Goal: Information Seeking & Learning: Learn about a topic

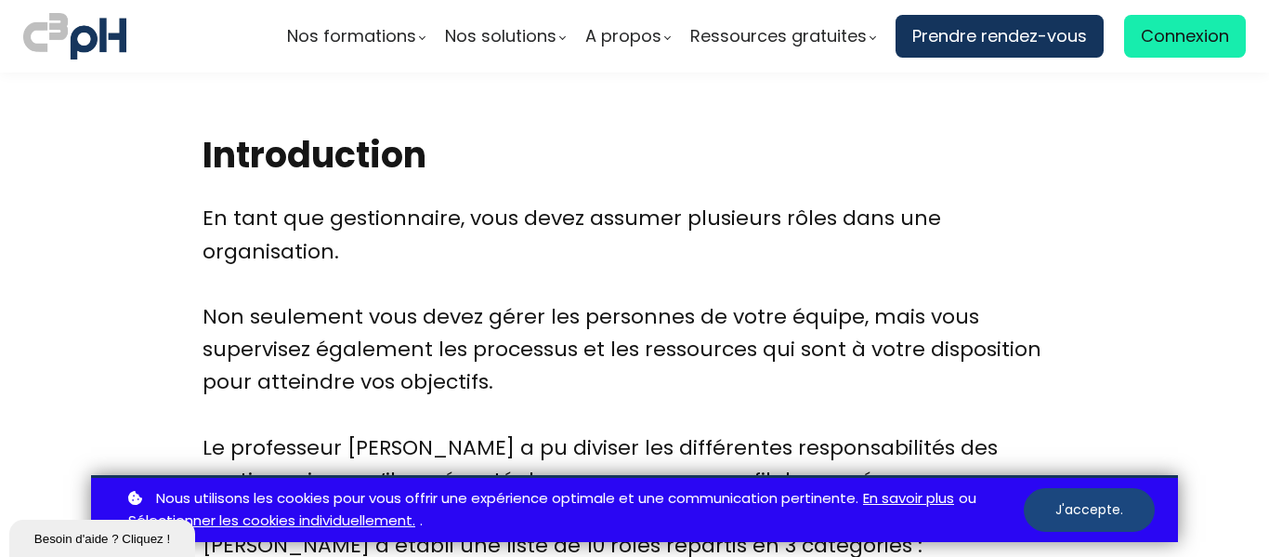
click at [1057, 497] on button "J'accepte." at bounding box center [1089, 510] width 131 height 44
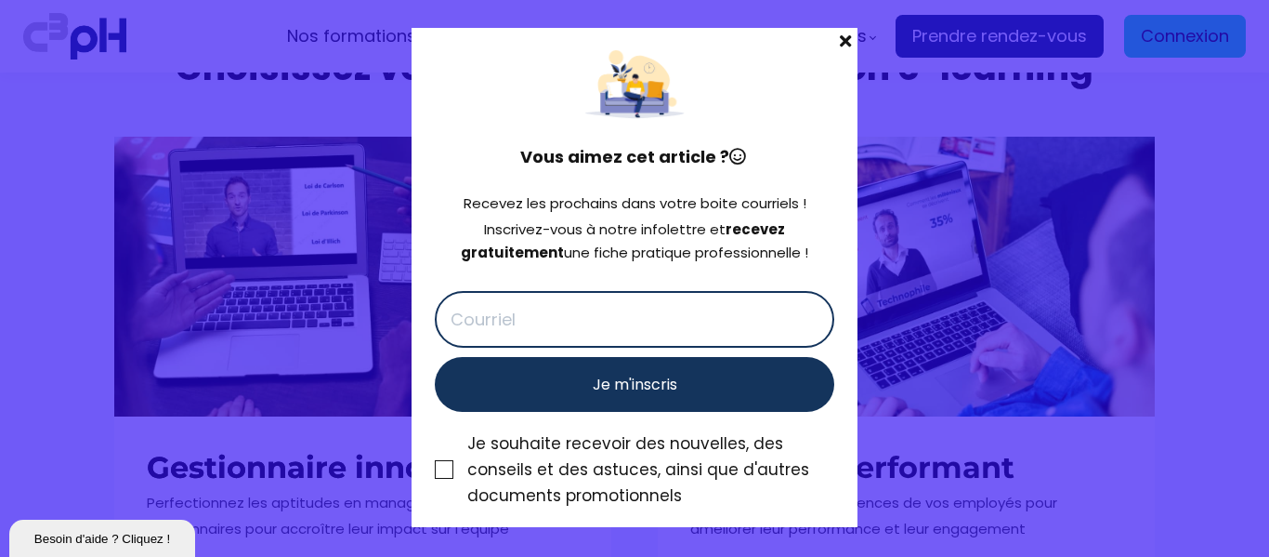
scroll to position [8186, 0]
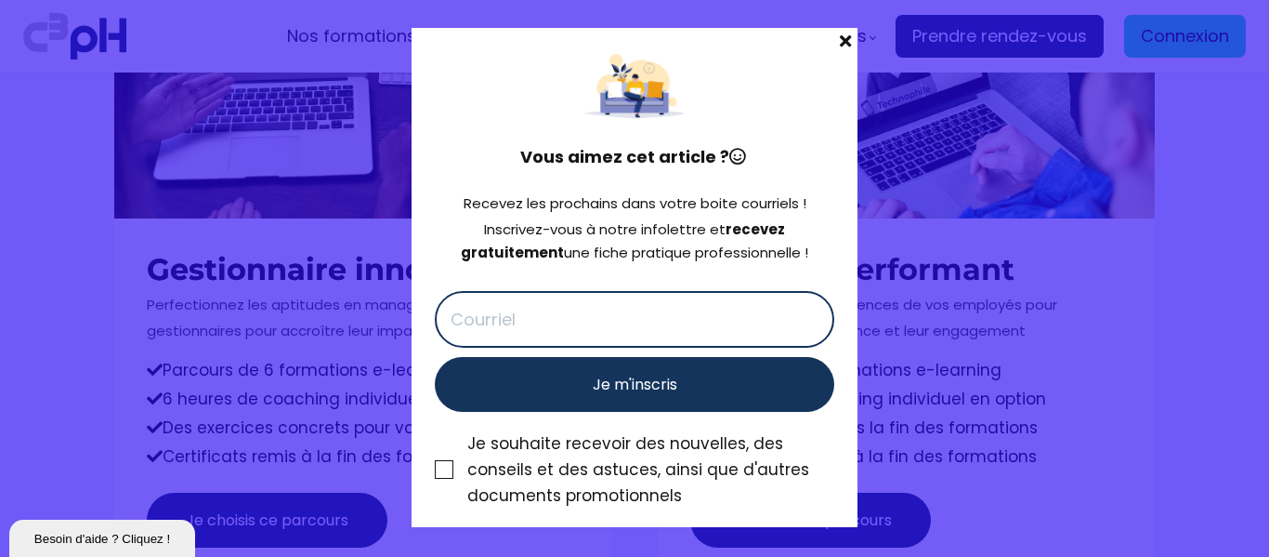
click at [851, 45] on span at bounding box center [846, 41] width 24 height 26
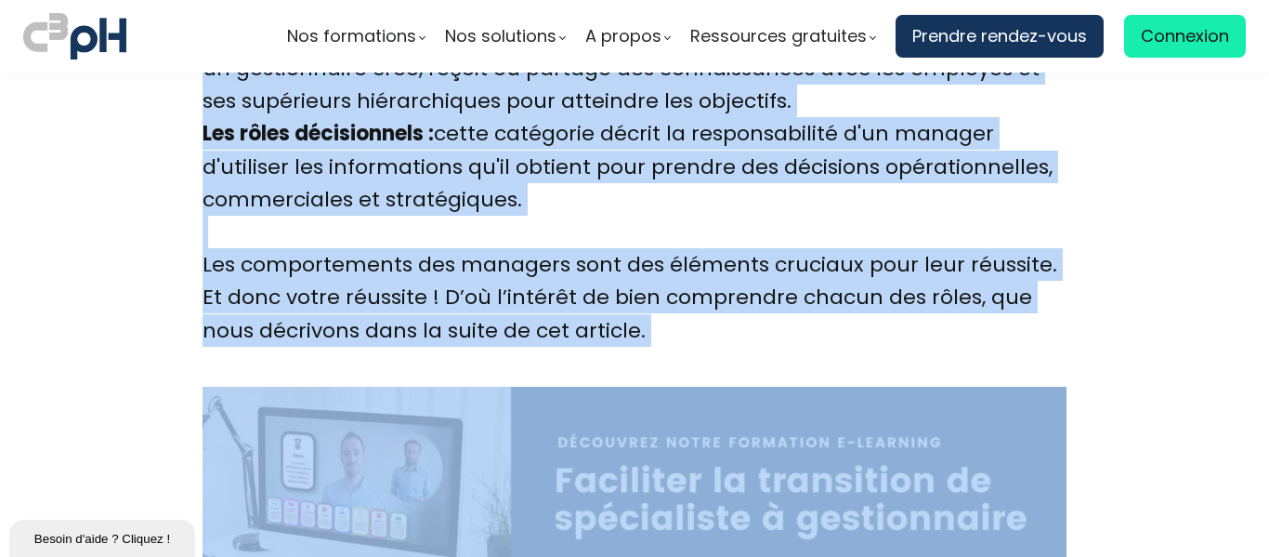
scroll to position [2867, 0]
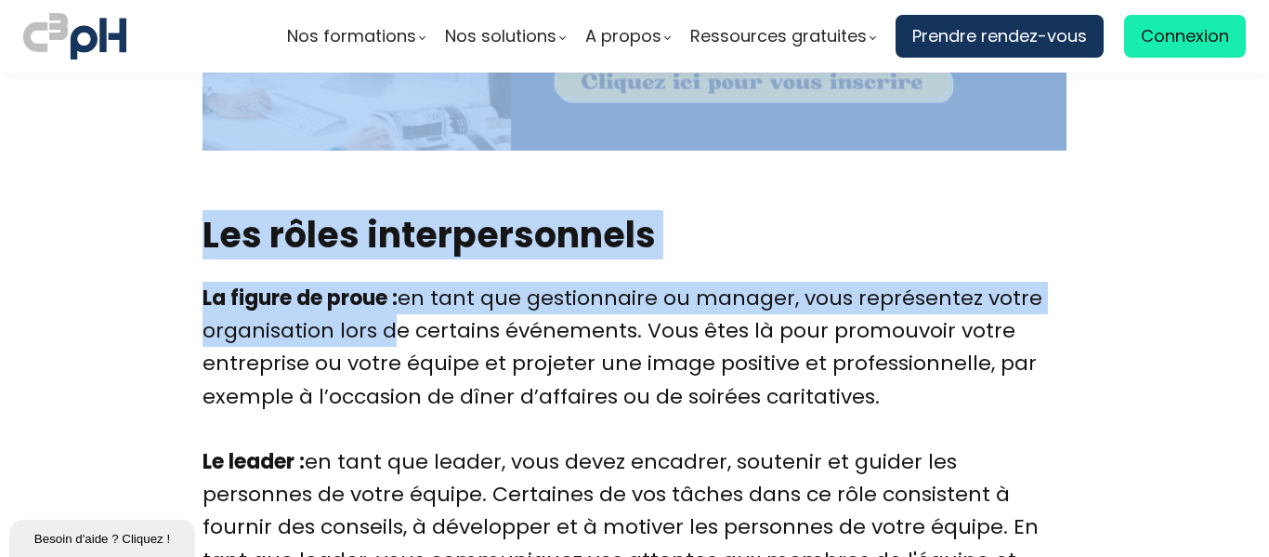
drag, startPoint x: 201, startPoint y: 242, endPoint x: 368, endPoint y: 342, distance: 195.1
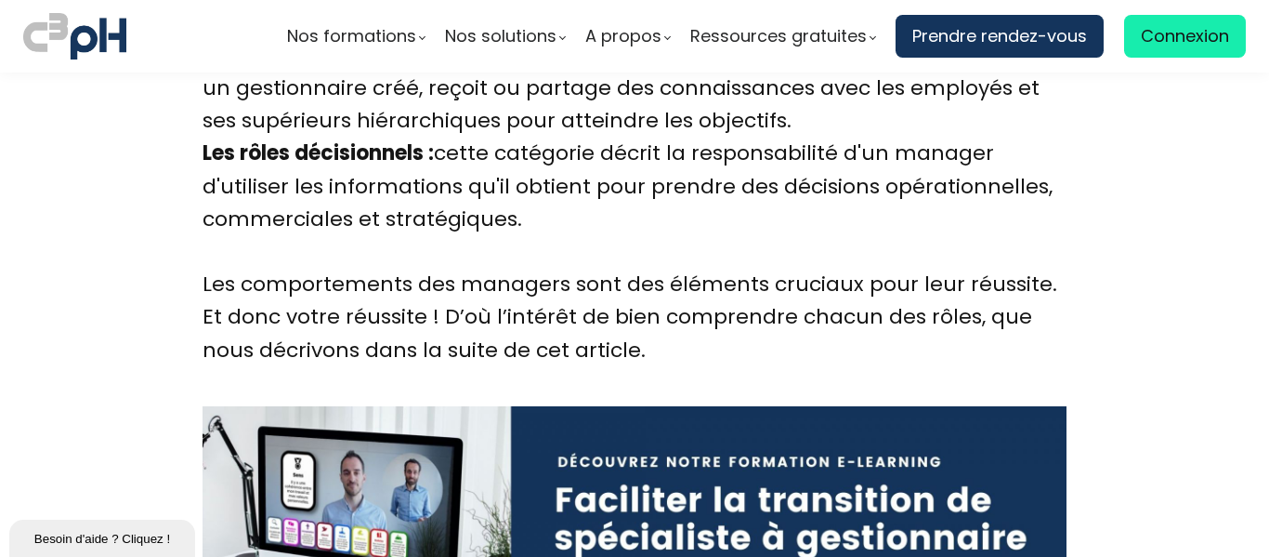
scroll to position [2422, 0]
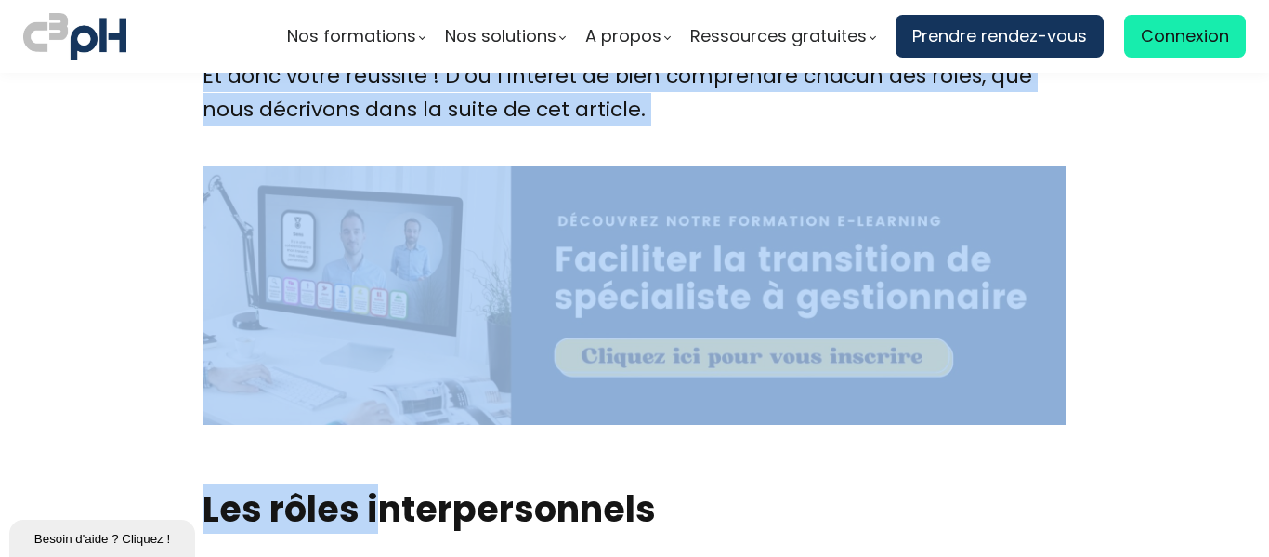
scroll to position [2596, 0]
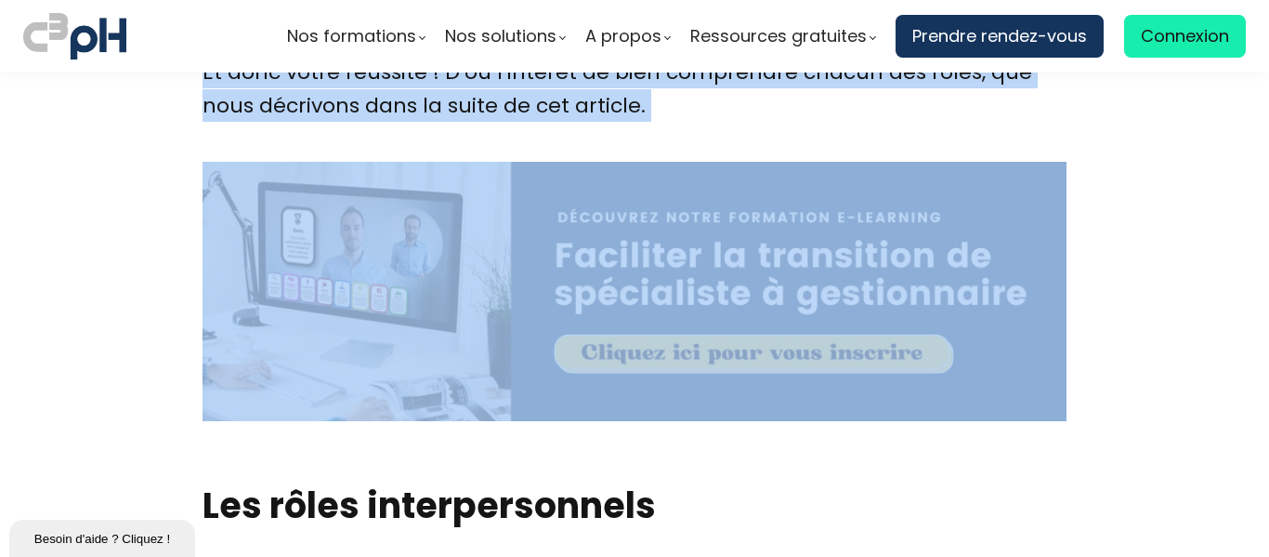
drag, startPoint x: 195, startPoint y: 271, endPoint x: 373, endPoint y: 223, distance: 184.0
copy div "Lo ipsu dol sitametconse (ad elitsed do Eiusmo) temp incidid ut labor etd magna…"
click at [379, 139] on div "Drag to resize" at bounding box center [635, 143] width 864 height 37
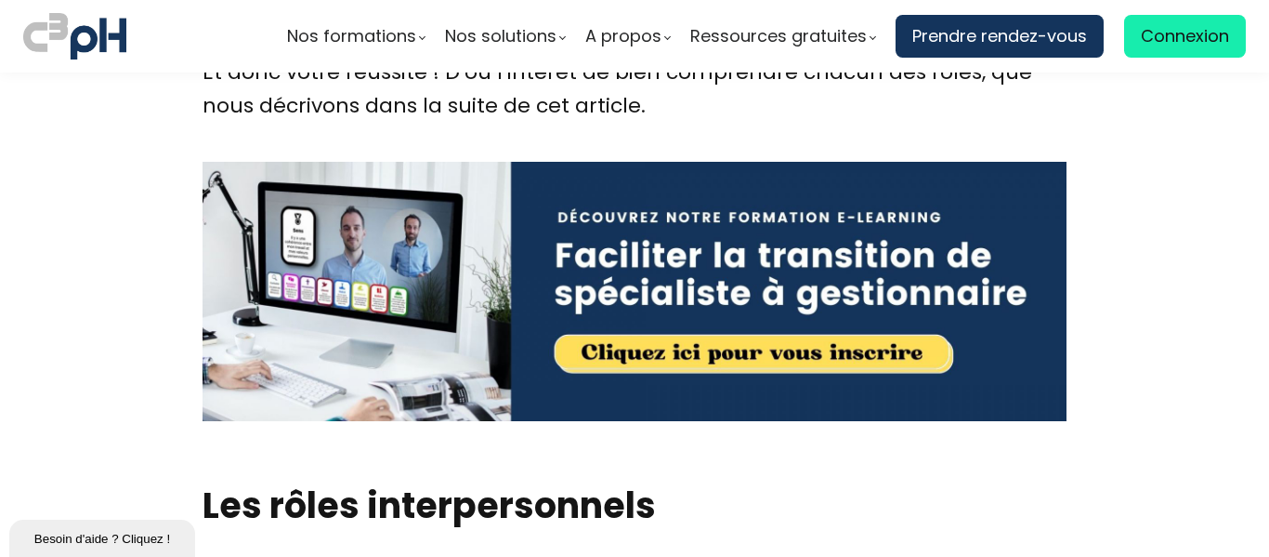
click at [379, 139] on div "Drag to resize" at bounding box center [635, 143] width 864 height 37
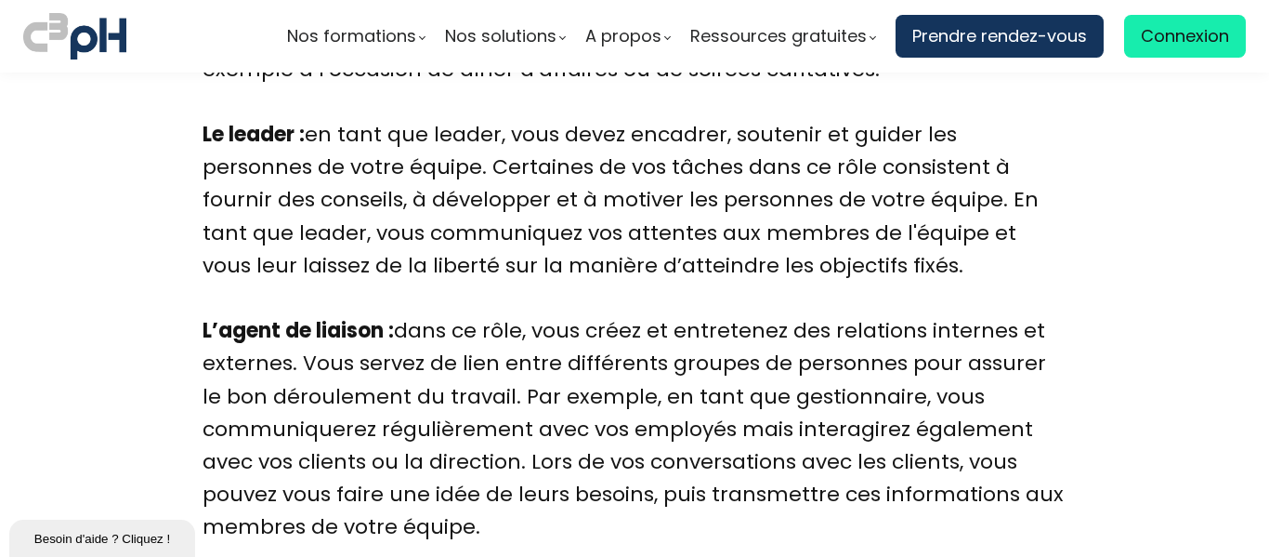
scroll to position [3193, 0]
